Goal: Information Seeking & Learning: Learn about a topic

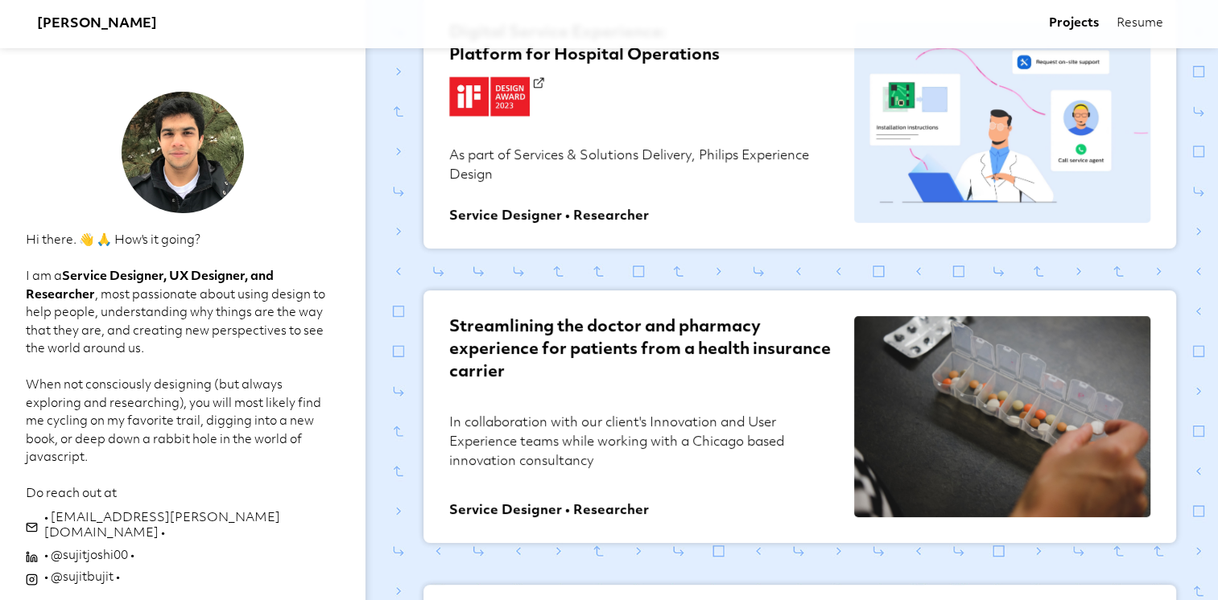
scroll to position [402, 0]
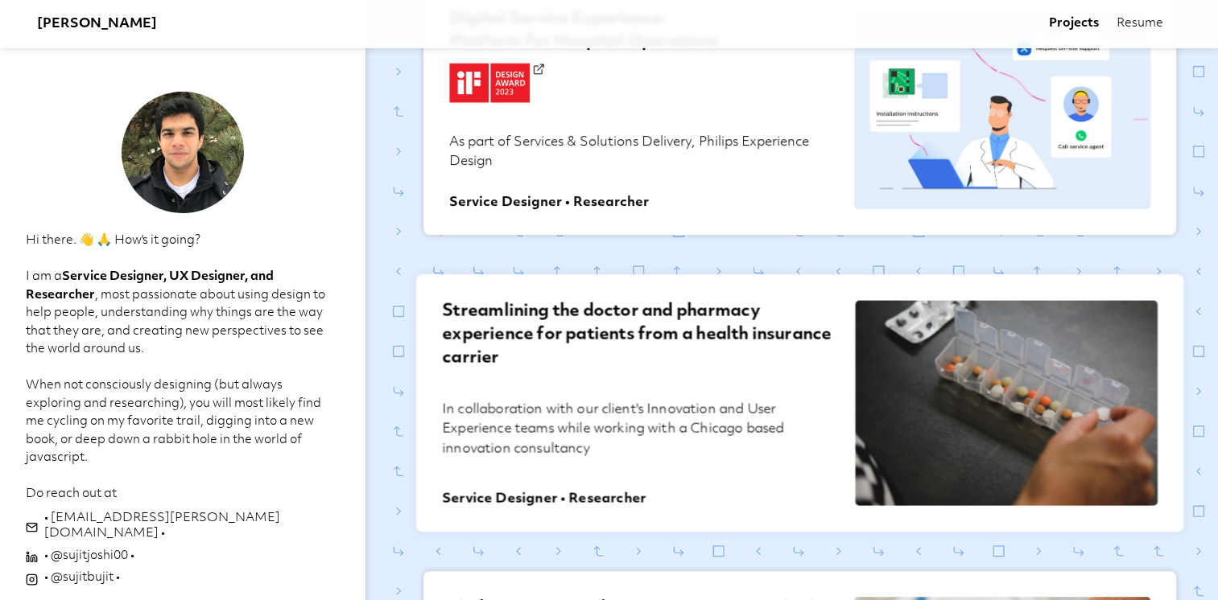
click at [929, 369] on div at bounding box center [1006, 403] width 302 height 205
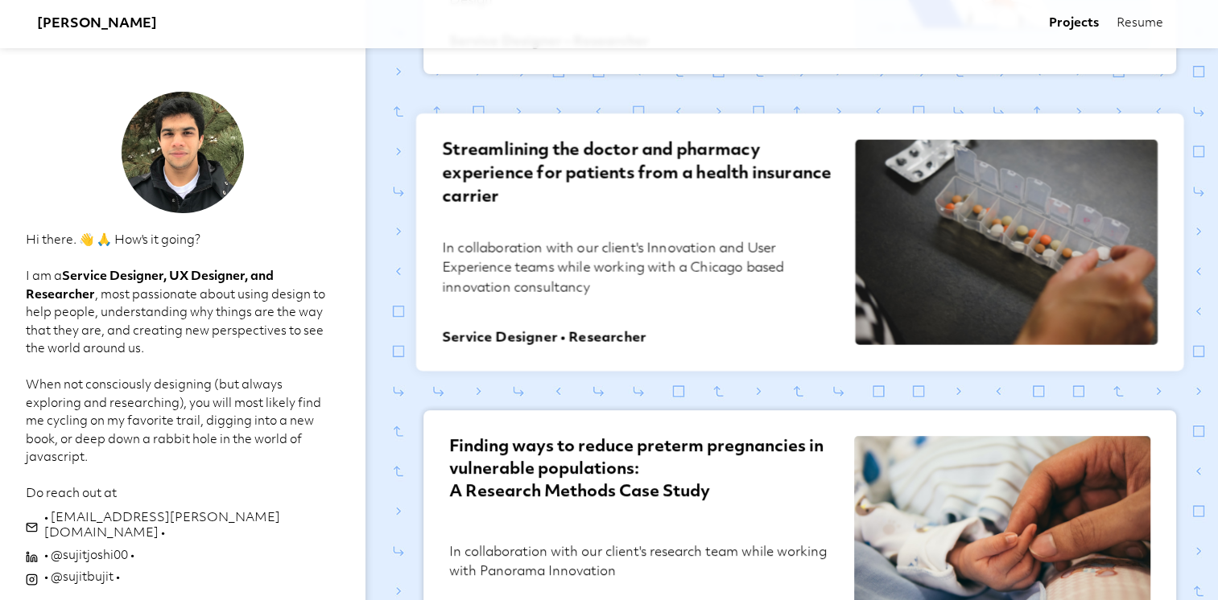
scroll to position [885, 0]
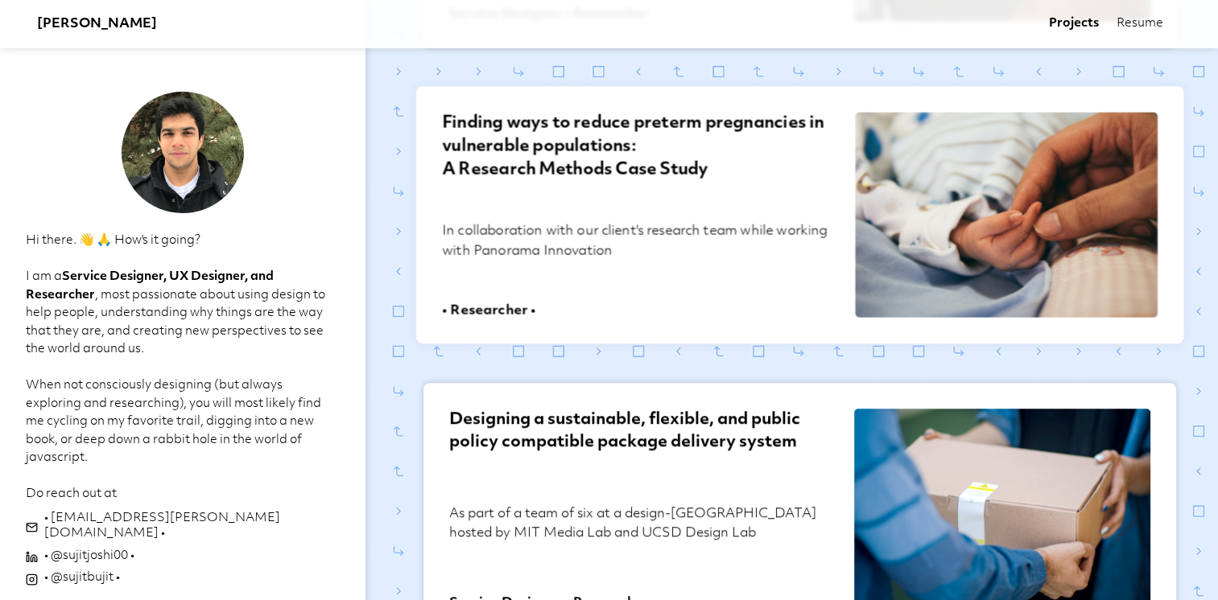
click at [711, 271] on p "In collaboration with our client's research team while working with Panorama In…" at bounding box center [639, 260] width 394 height 78
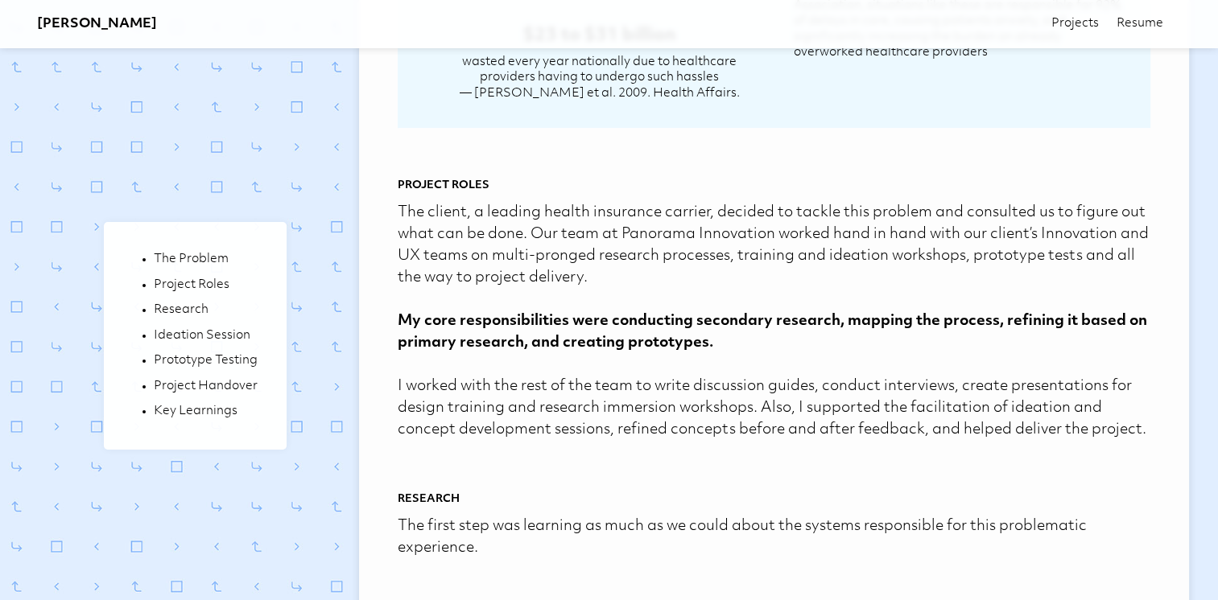
scroll to position [966, 0]
